Goal: Task Accomplishment & Management: Manage account settings

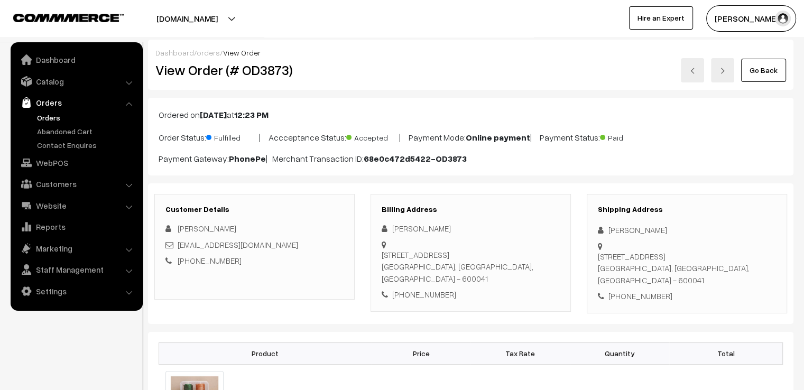
click at [764, 77] on link "Go Back" at bounding box center [763, 70] width 45 height 23
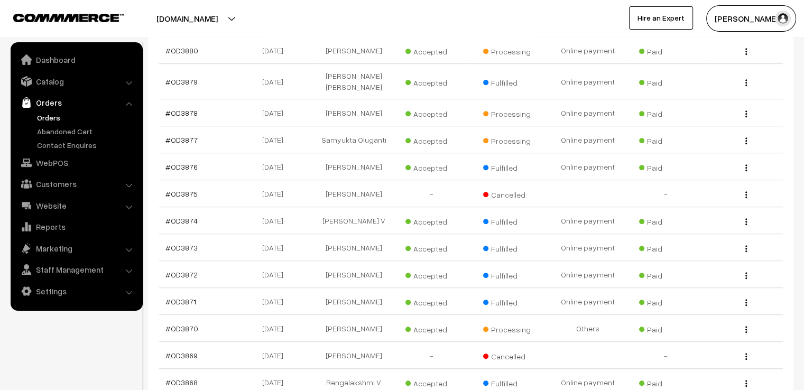
scroll to position [552, 0]
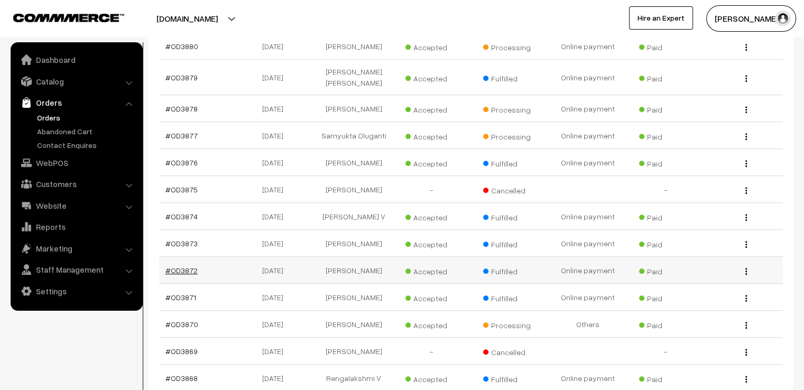
click at [174, 266] on link "#OD3872" at bounding box center [181, 270] width 32 height 9
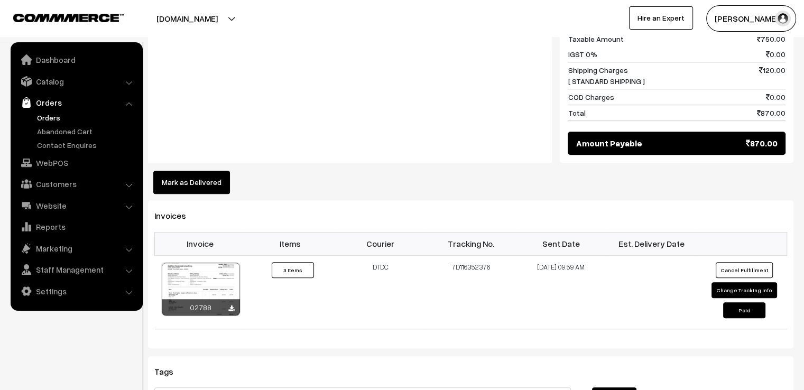
scroll to position [685, 0]
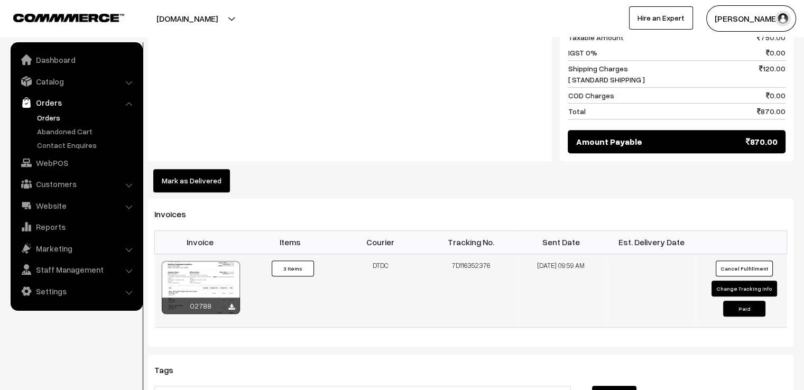
click at [458, 254] on td "7D116352376" at bounding box center [471, 290] width 90 height 73
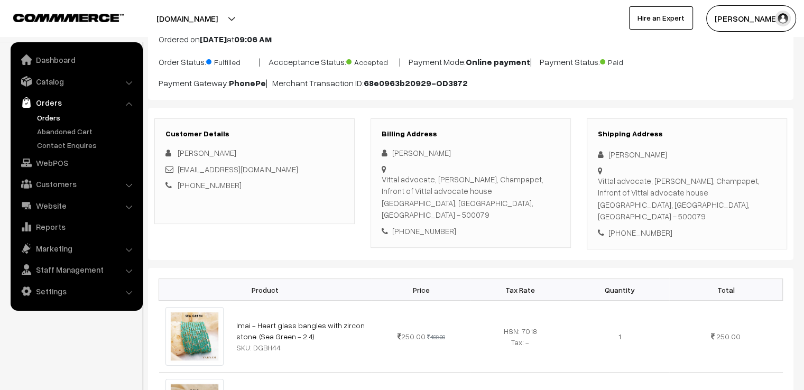
scroll to position [0, 0]
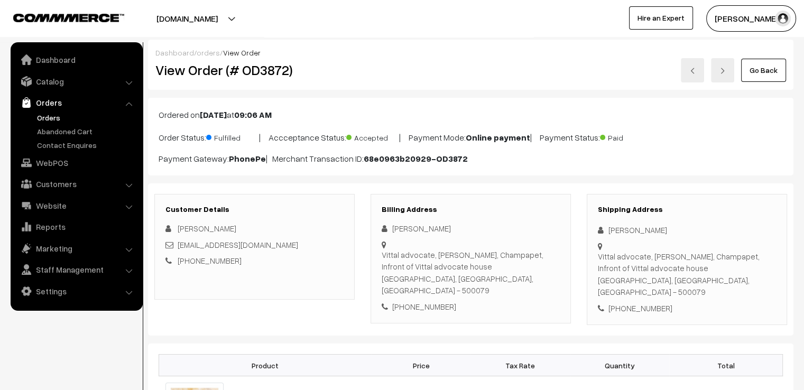
click at [758, 79] on link "Go Back" at bounding box center [763, 70] width 45 height 23
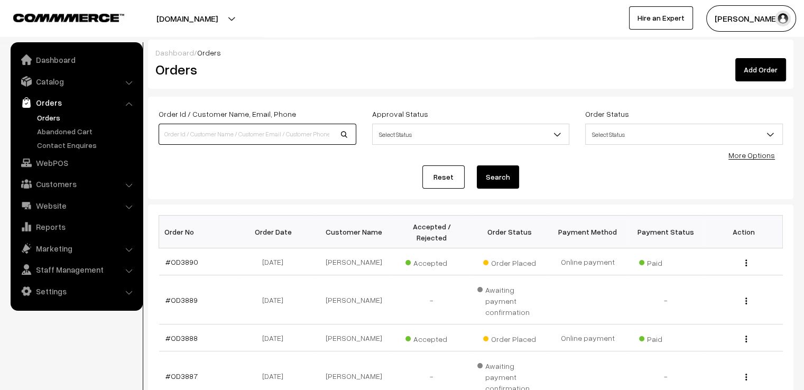
click at [262, 130] on input at bounding box center [258, 134] width 198 height 21
type input "OD3849"
click at [477, 165] on button "Search" at bounding box center [498, 176] width 42 height 23
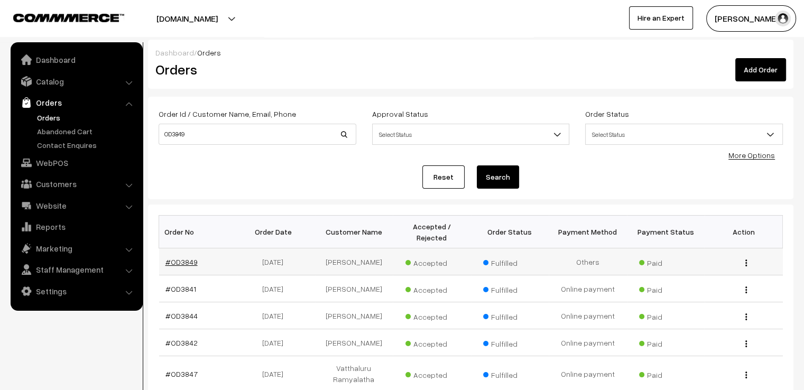
click at [190, 257] on link "#OD3849" at bounding box center [181, 261] width 32 height 9
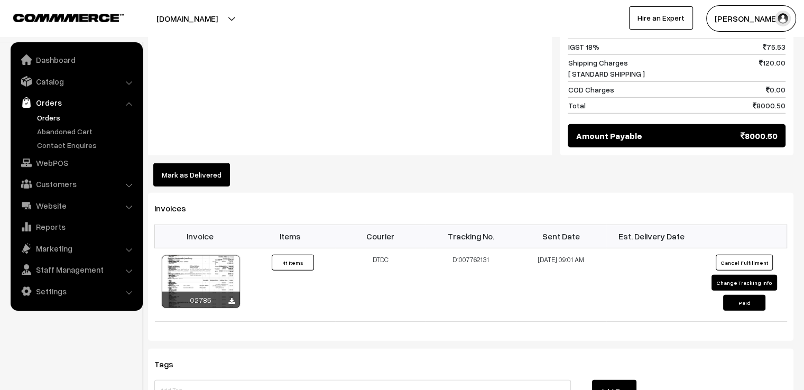
scroll to position [3096, 0]
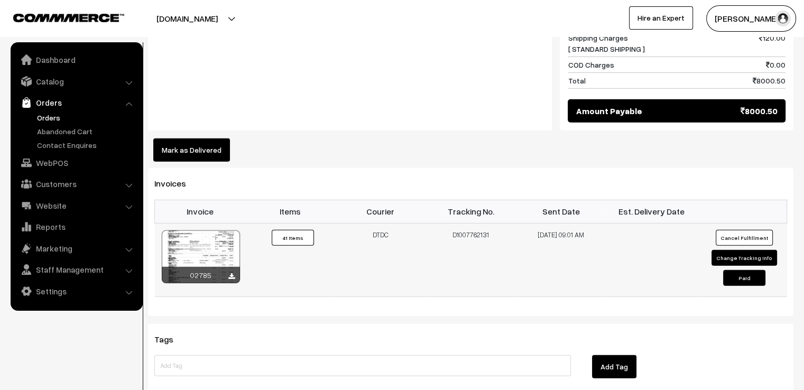
click at [463, 232] on td "D1007762131" at bounding box center [471, 259] width 90 height 73
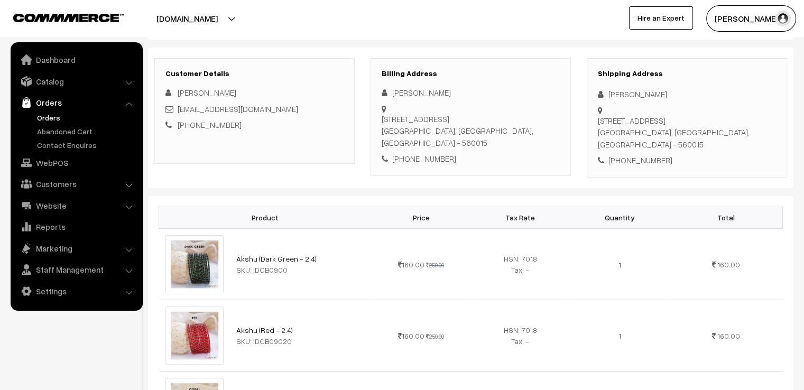
scroll to position [0, 0]
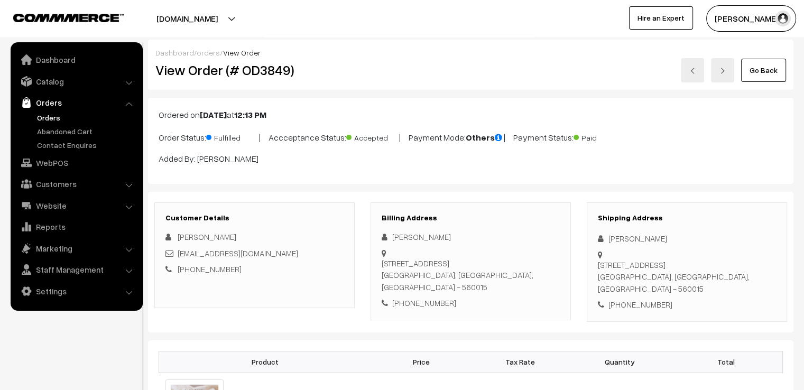
click at [759, 75] on link "Go Back" at bounding box center [763, 70] width 45 height 23
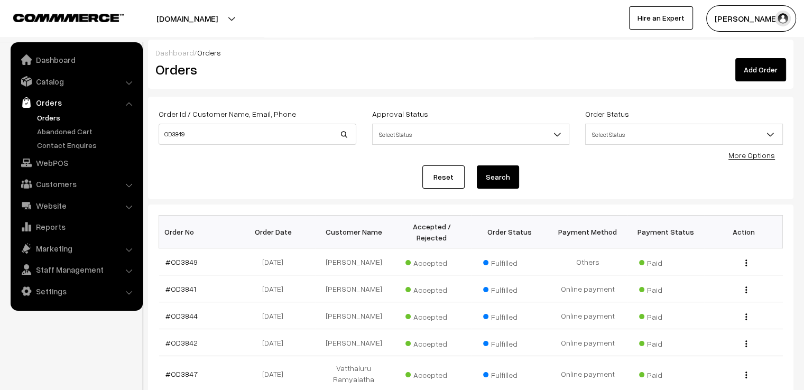
click at [447, 183] on link "Reset" at bounding box center [443, 176] width 42 height 23
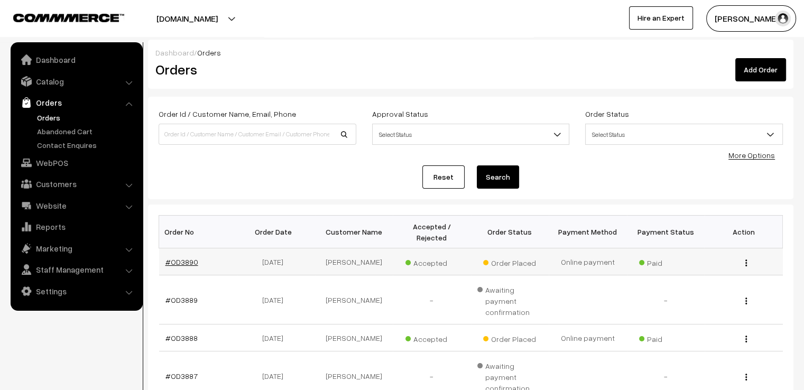
click at [183, 257] on link "#OD3890" at bounding box center [181, 261] width 33 height 9
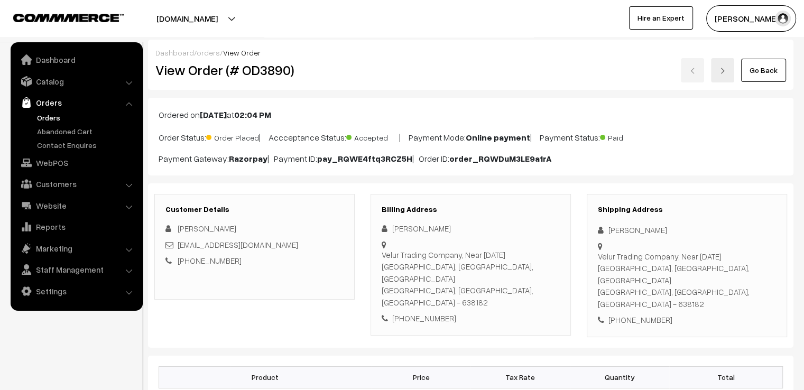
click at [721, 79] on link at bounding box center [722, 70] width 23 height 24
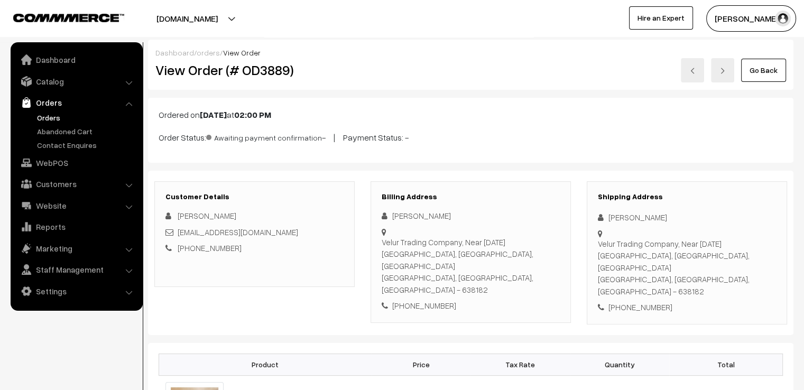
click at [717, 78] on link at bounding box center [722, 70] width 23 height 24
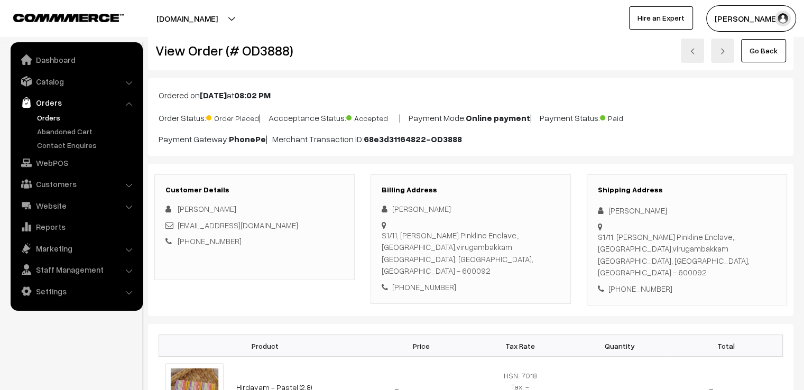
scroll to position [21, 0]
click at [759, 50] on link "Go Back" at bounding box center [763, 49] width 45 height 23
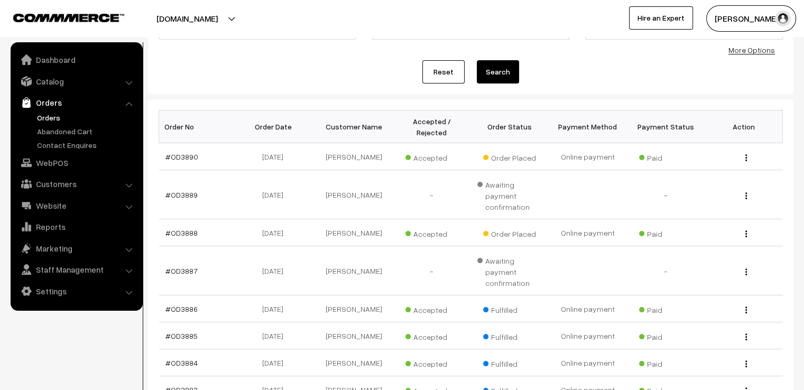
scroll to position [106, 0]
click at [180, 358] on link "#OD3884" at bounding box center [181, 362] width 32 height 9
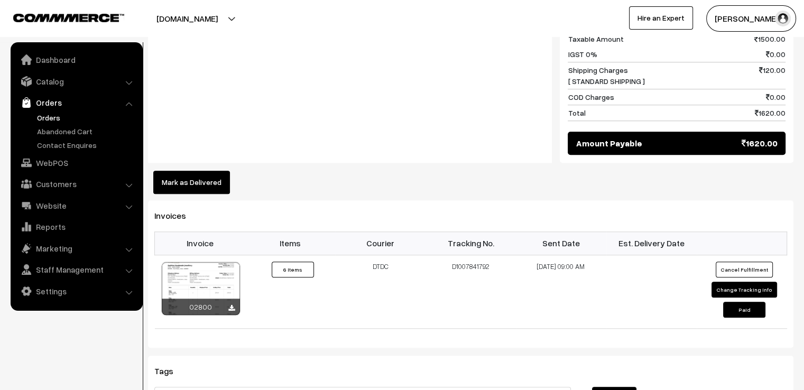
scroll to position [1025, 0]
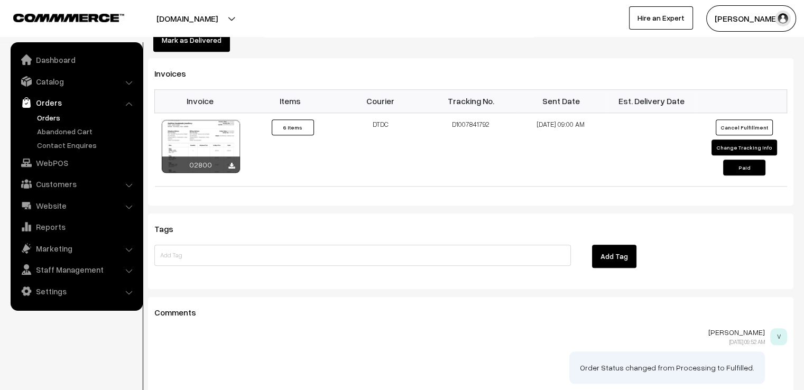
drag, startPoint x: 192, startPoint y: 237, endPoint x: 193, endPoint y: 231, distance: 6.4
click at [193, 245] on div at bounding box center [362, 258] width 432 height 27
click at [193, 245] on input at bounding box center [362, 255] width 417 height 21
type input "G"
type input "a"
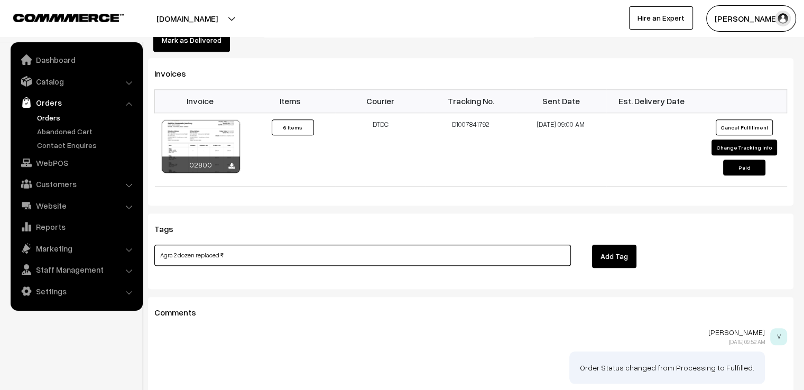
click at [188, 245] on input "Agra 2 dozen replaced ₹" at bounding box center [362, 255] width 417 height 21
click at [241, 245] on input "Agra 2 dozen replaced ₹" at bounding box center [362, 255] width 417 height 21
type input "Agra 2 dozen replaced ₹100 refund"
click at [603, 245] on button "Add Tag" at bounding box center [614, 256] width 44 height 23
